Goal: Task Accomplishment & Management: Manage account settings

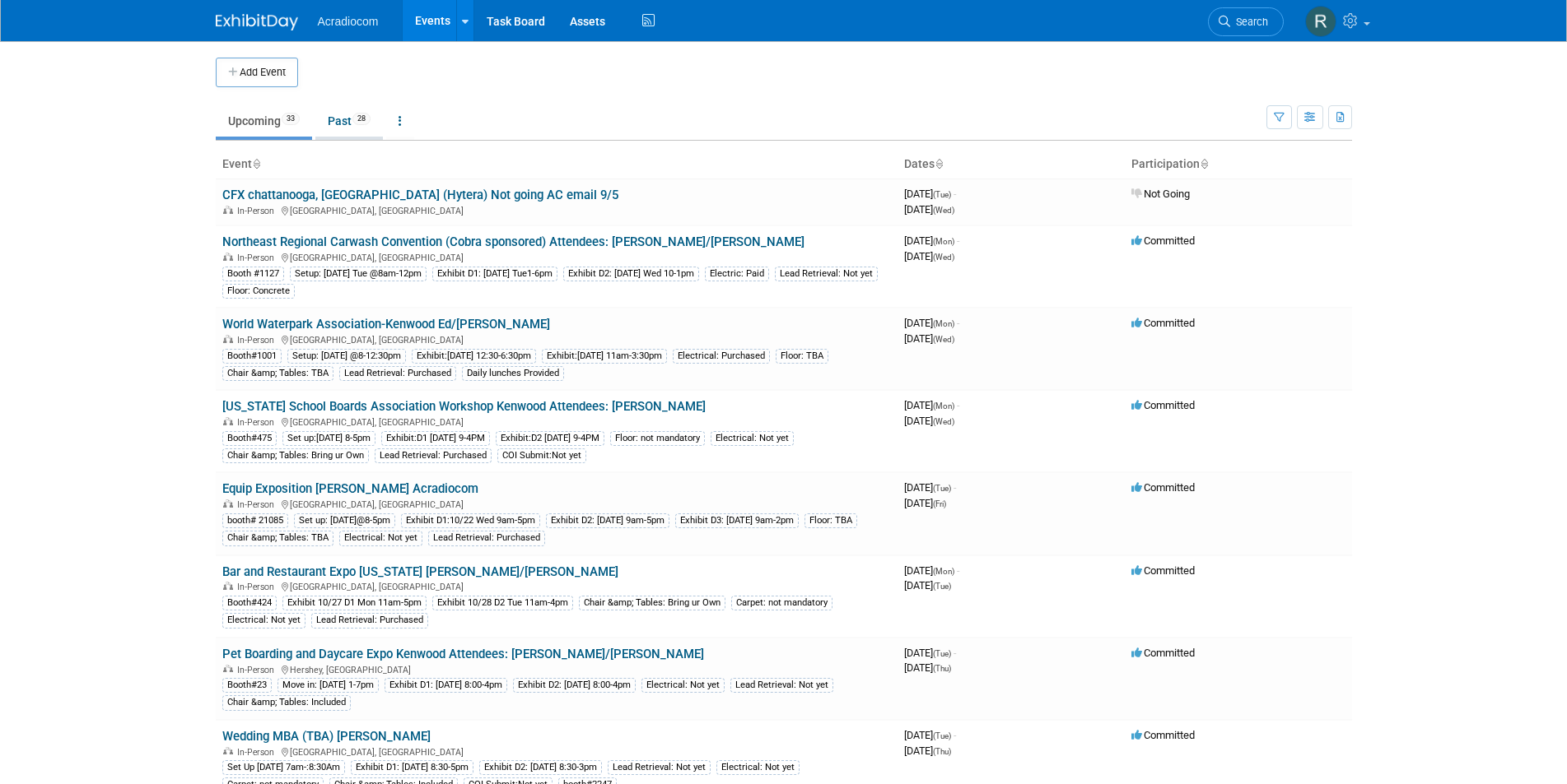
click at [335, 114] on link "Past 28" at bounding box center [349, 120] width 68 height 31
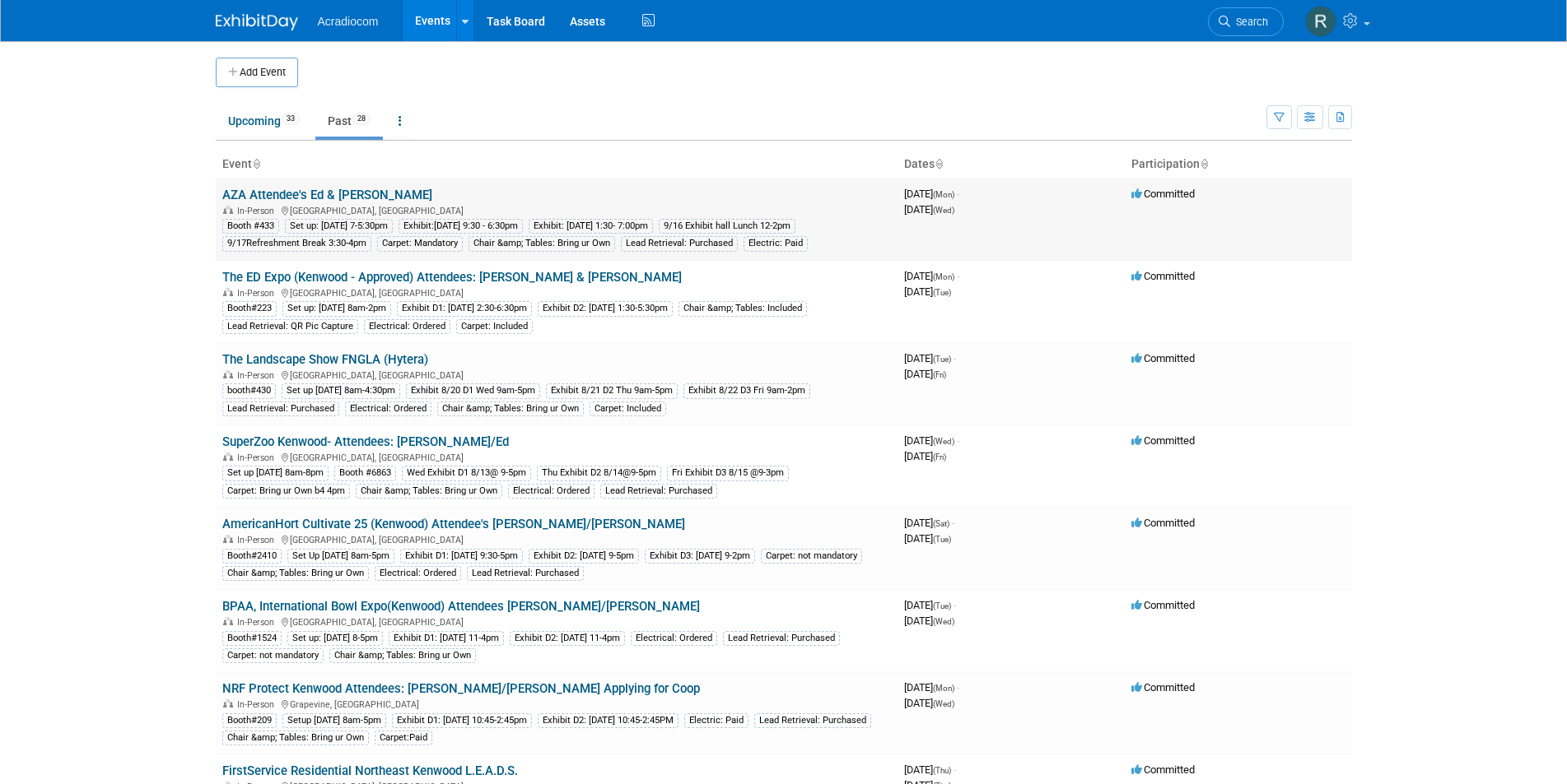
click at [307, 191] on link "AZA Attendee's Ed & [PERSON_NAME]" at bounding box center [327, 194] width 210 height 15
click at [0, 0] on div at bounding box center [0, 0] width 0 height 0
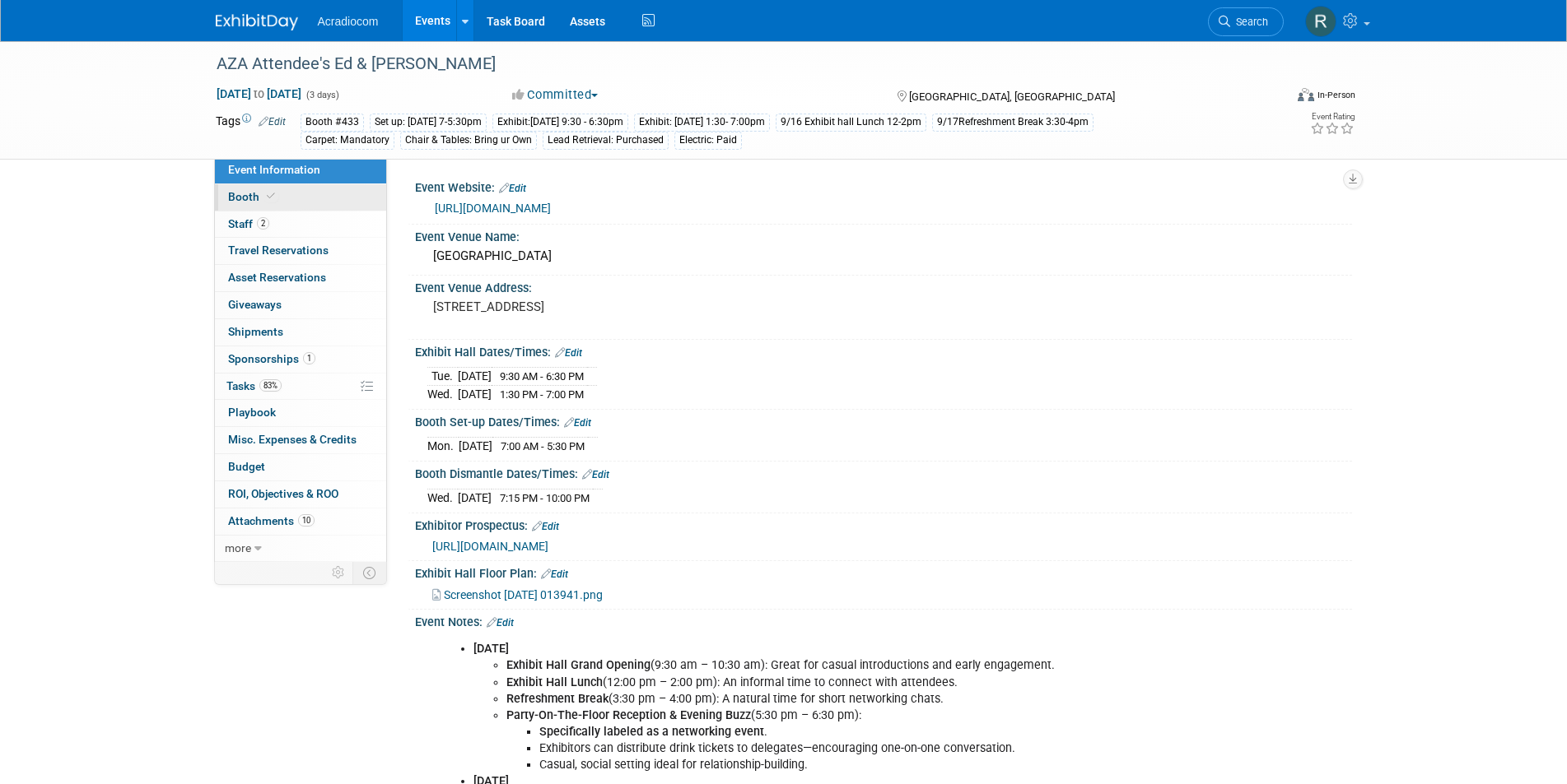
click at [303, 193] on link "Booth" at bounding box center [301, 198] width 171 height 27
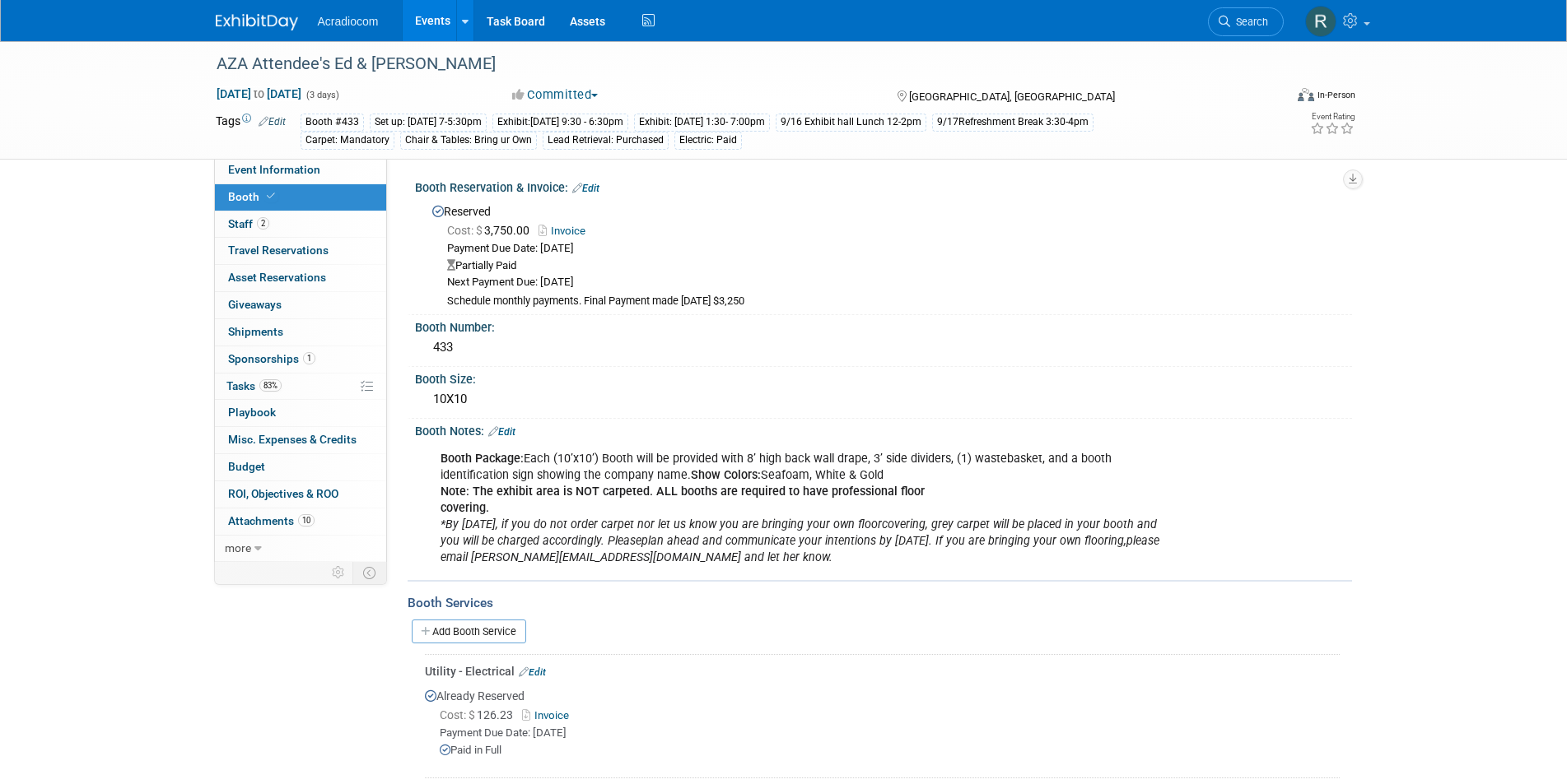
scroll to position [247, 0]
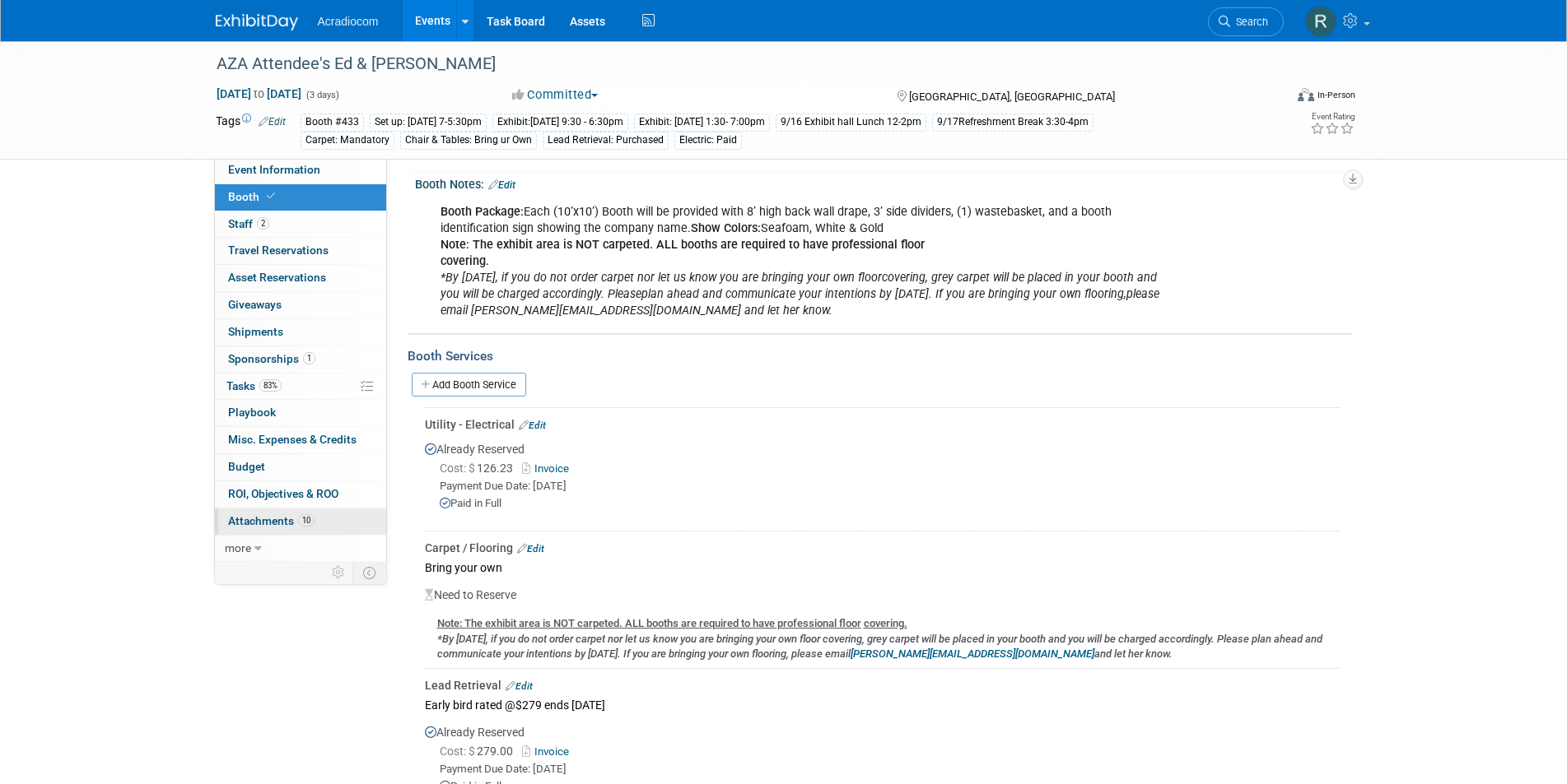
click at [285, 517] on span "Attachments 10" at bounding box center [271, 521] width 87 height 13
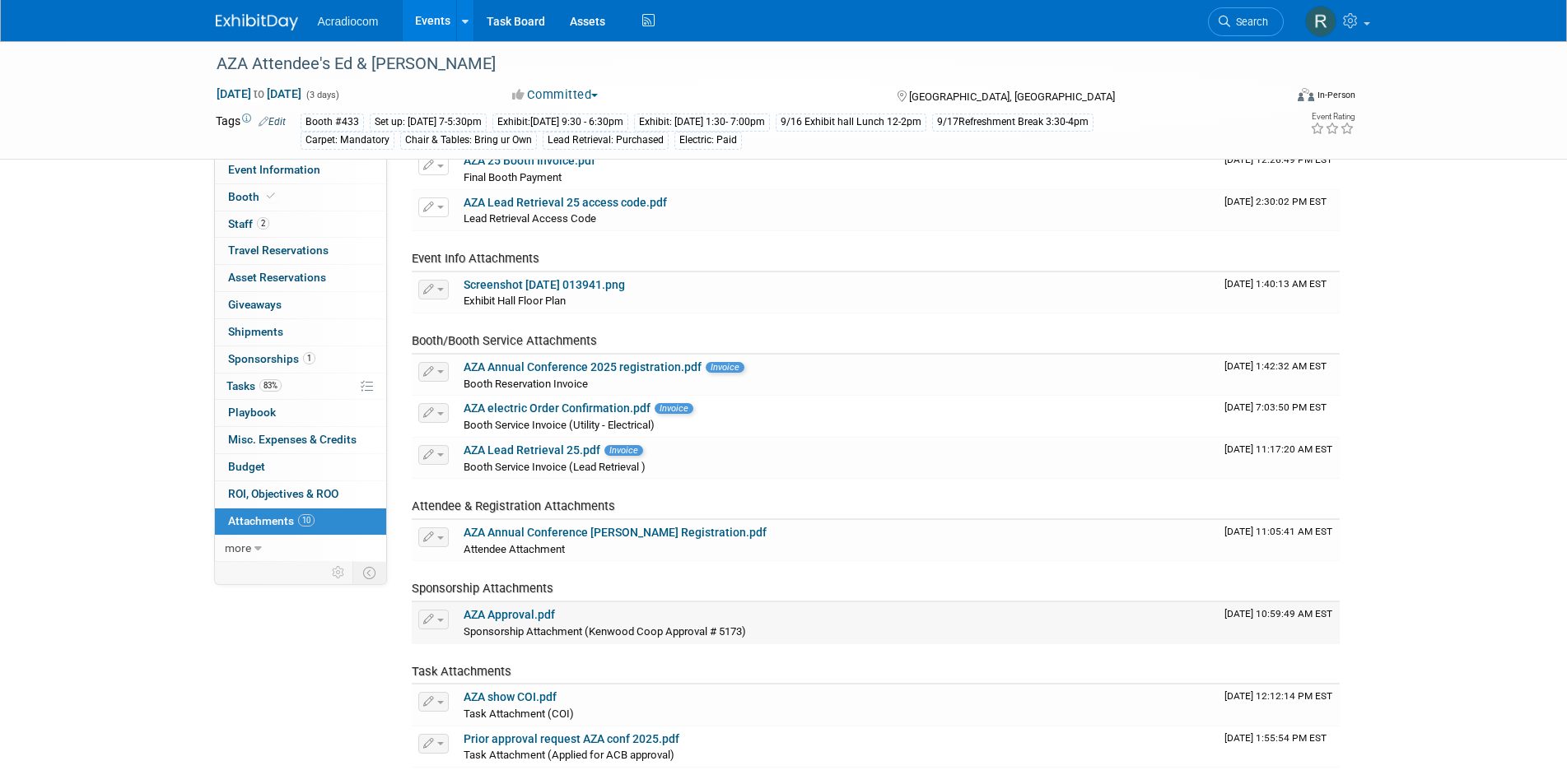
scroll to position [0, 0]
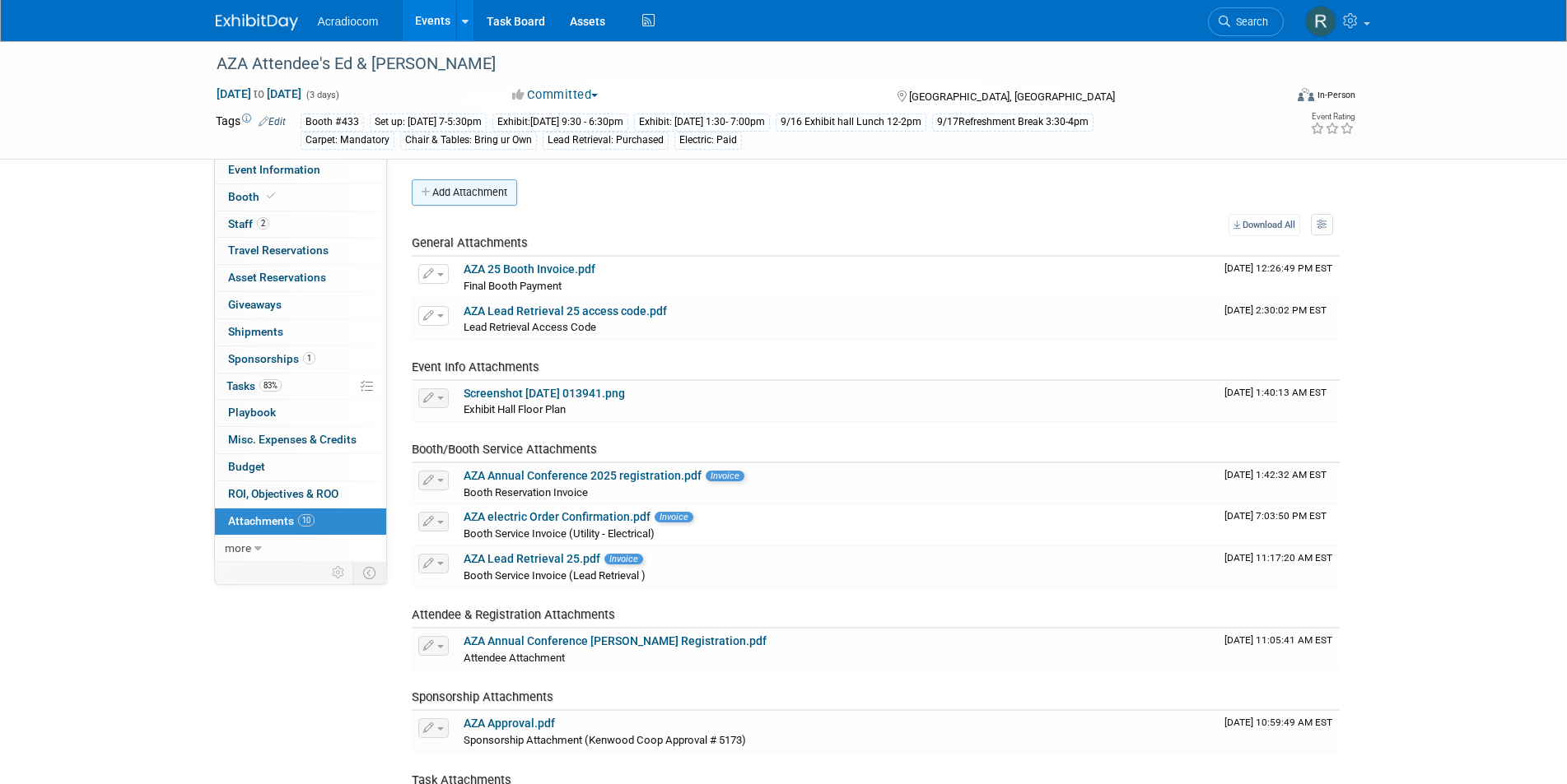
click at [455, 191] on button "Add Attachment" at bounding box center [464, 193] width 105 height 27
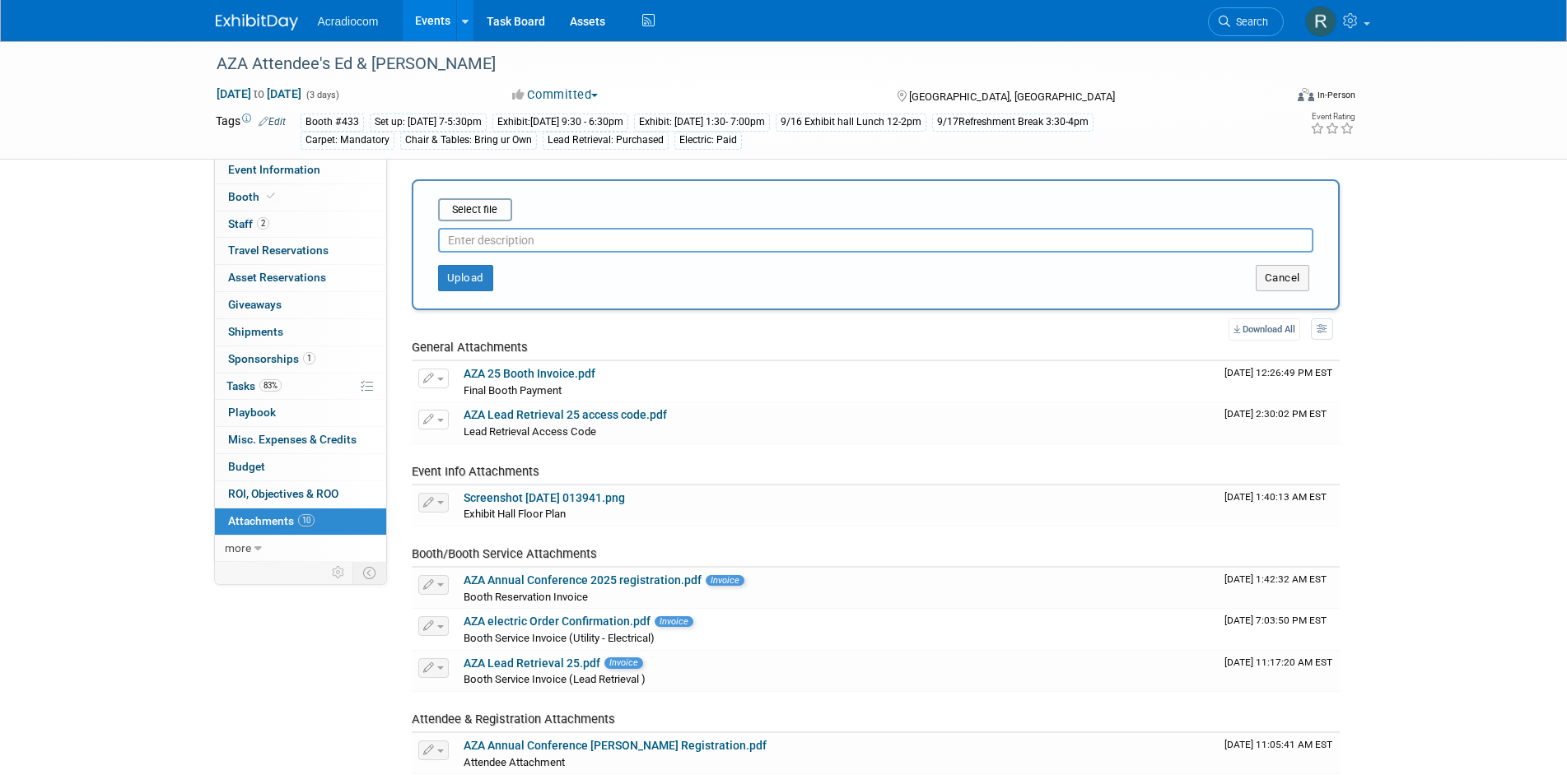
click at [480, 235] on input "text" at bounding box center [875, 241] width 875 height 25
type input "b"
type input "Booth Picture"
click at [472, 276] on button "Upload" at bounding box center [466, 278] width 55 height 27
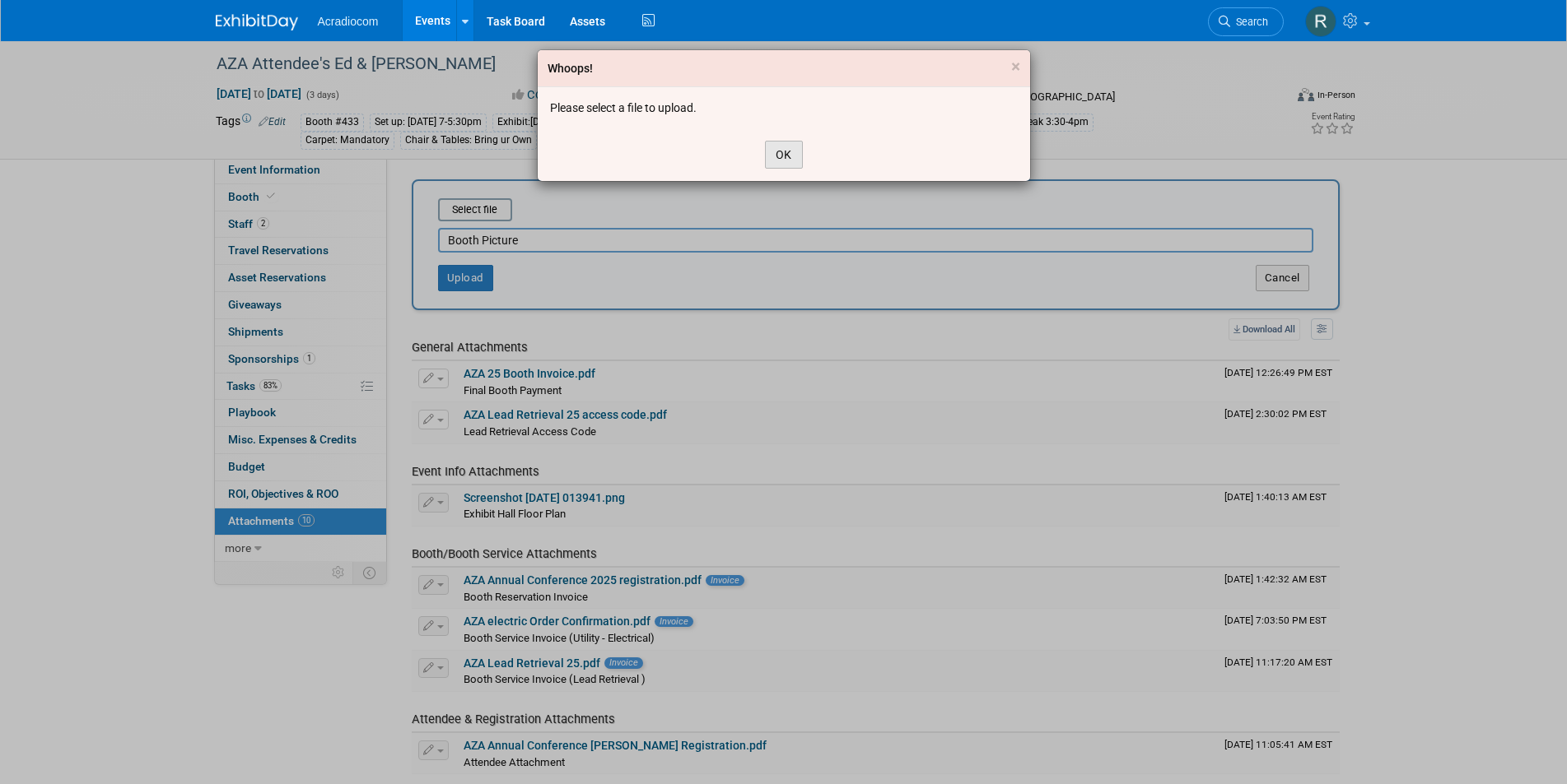
click at [791, 154] on button "OK" at bounding box center [784, 154] width 37 height 28
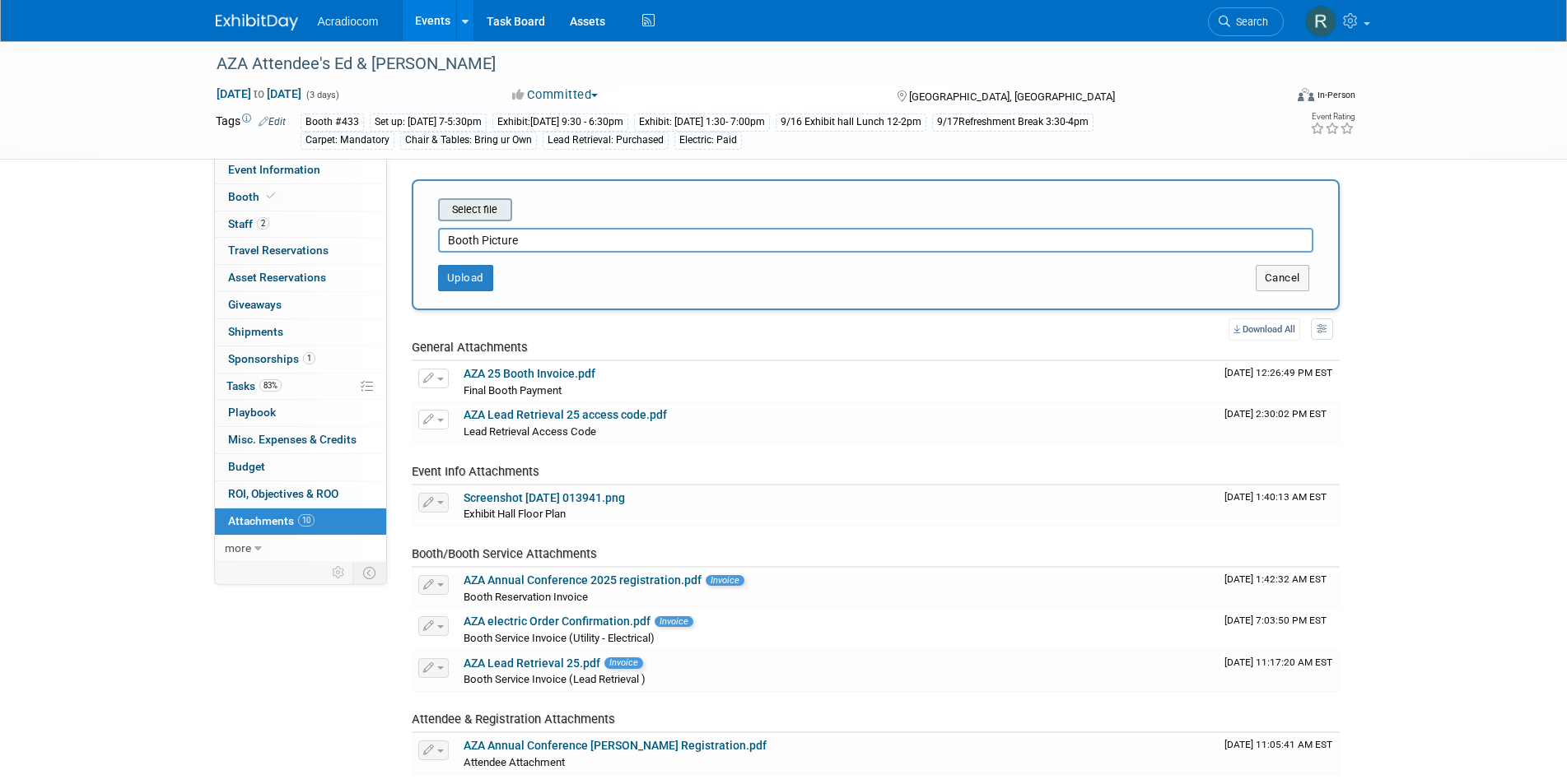
click at [494, 209] on input "file" at bounding box center [412, 210] width 196 height 20
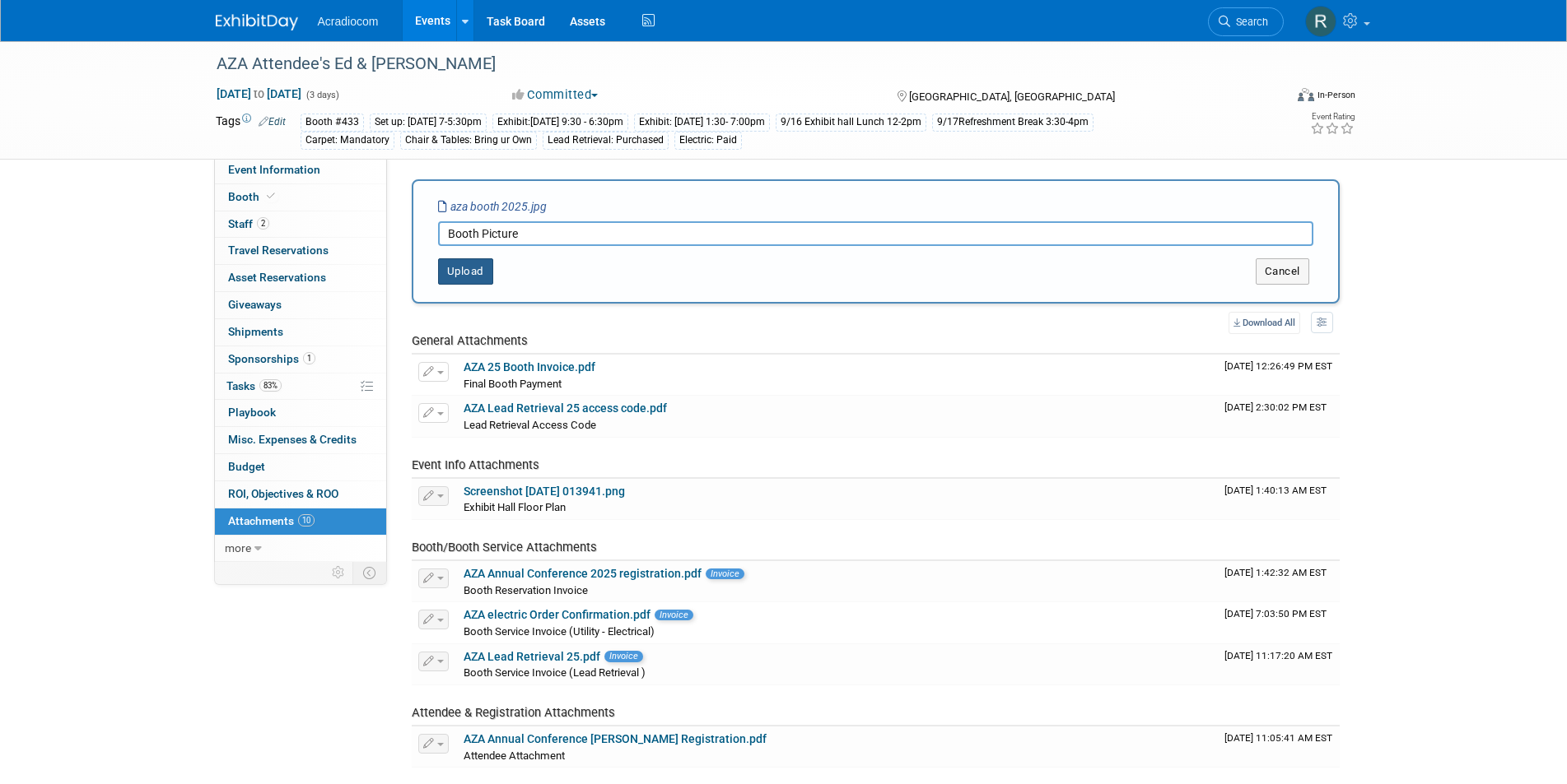
click at [478, 274] on button "Upload" at bounding box center [466, 272] width 55 height 27
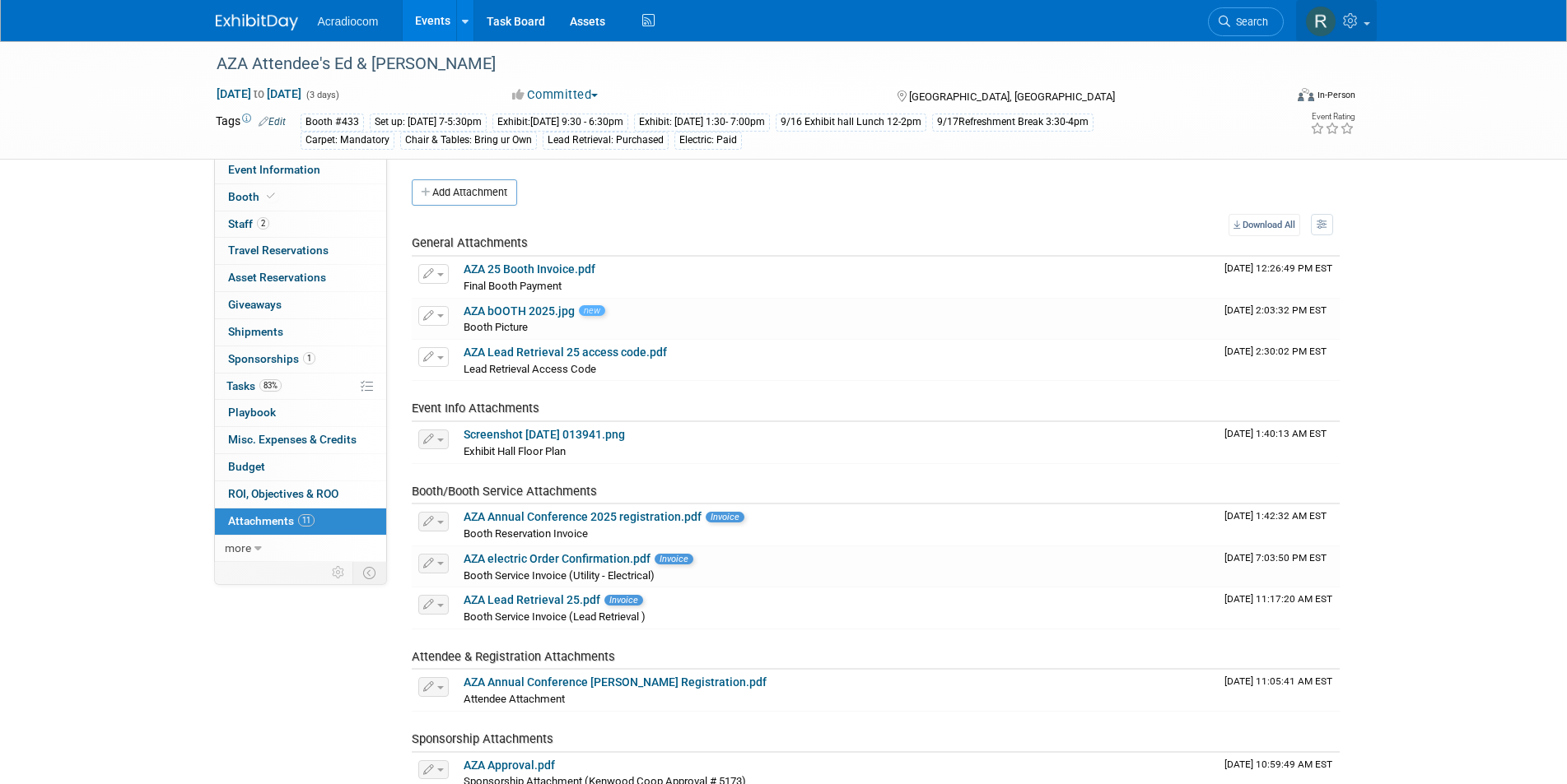
click at [1310, 13] on img at bounding box center [1320, 21] width 31 height 31
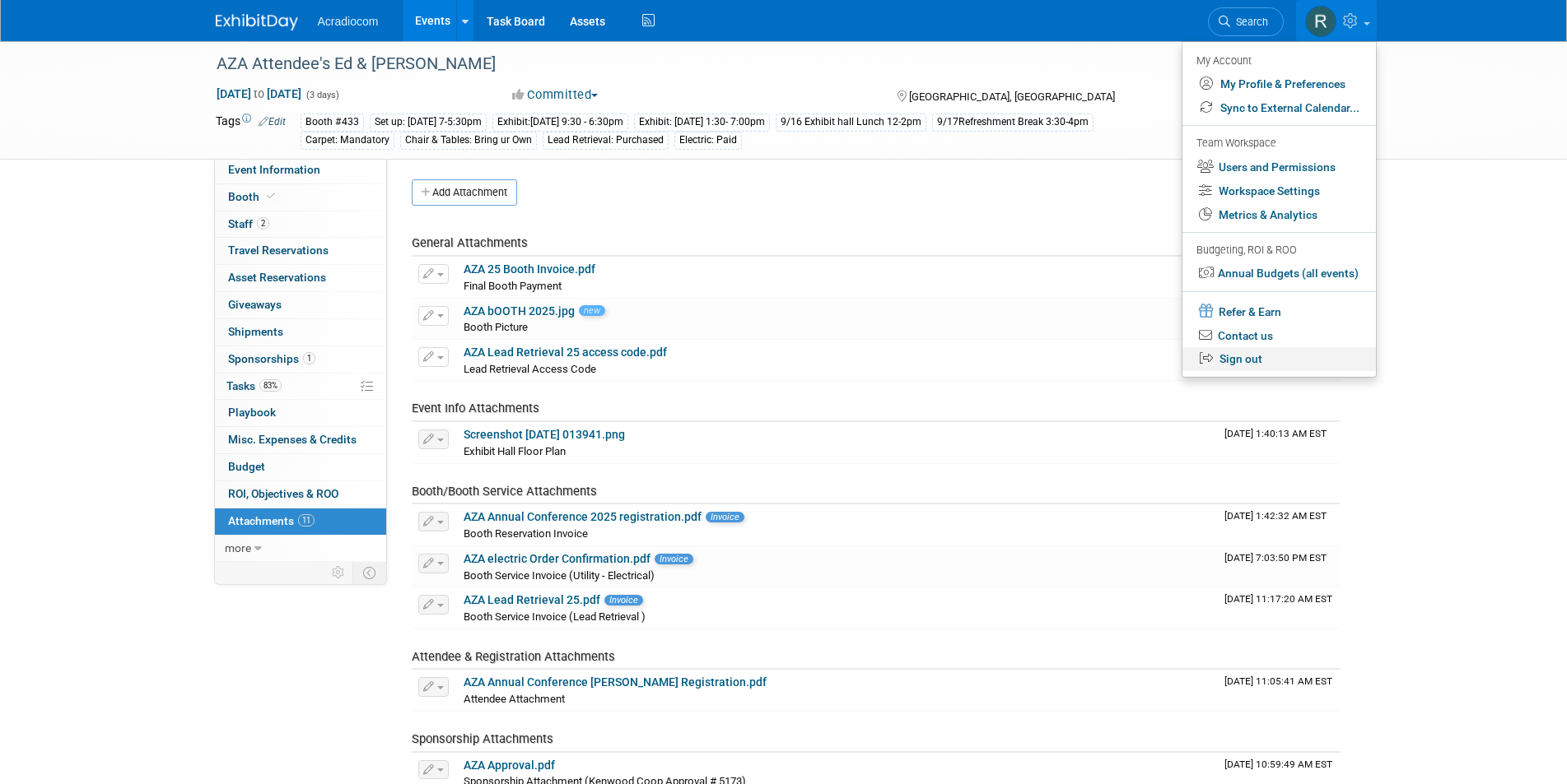
click at [1242, 355] on link "Sign out" at bounding box center [1279, 359] width 194 height 24
